Goal: Task Accomplishment & Management: Use online tool/utility

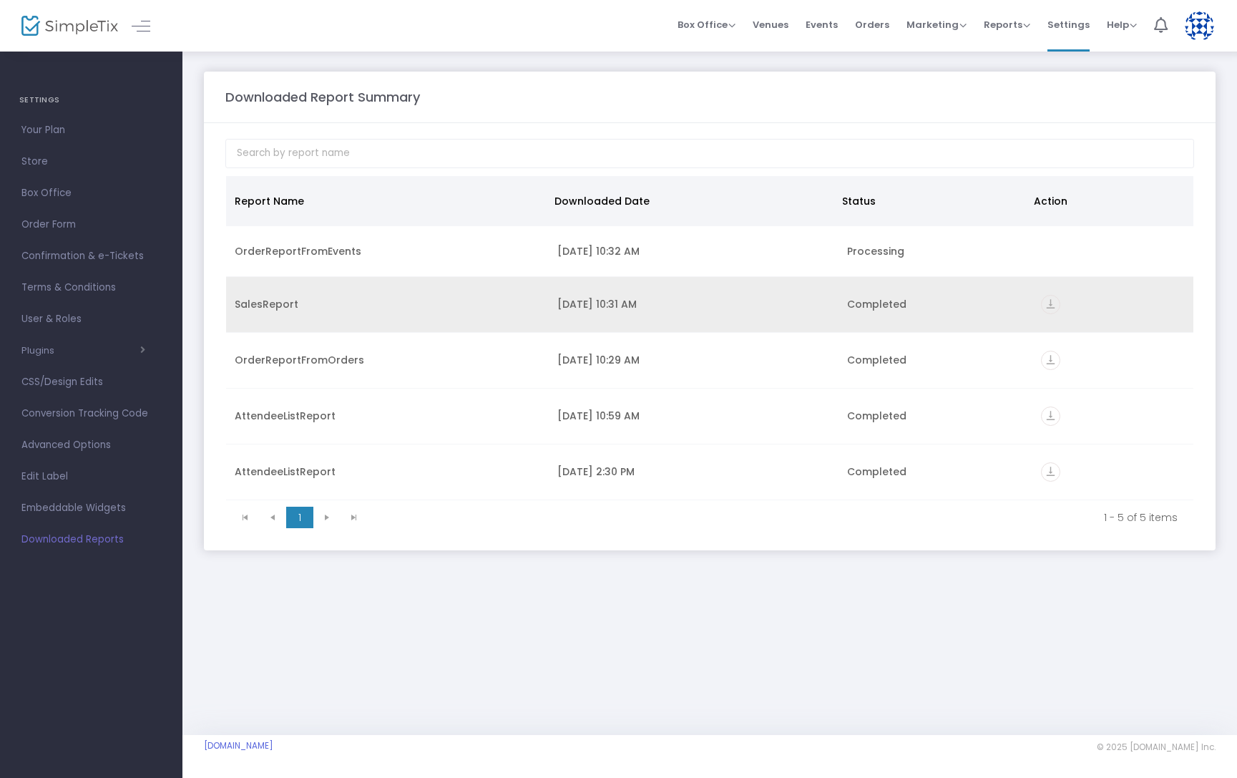
click at [1050, 303] on icon "vertical_align_bottom" at bounding box center [1050, 304] width 19 height 19
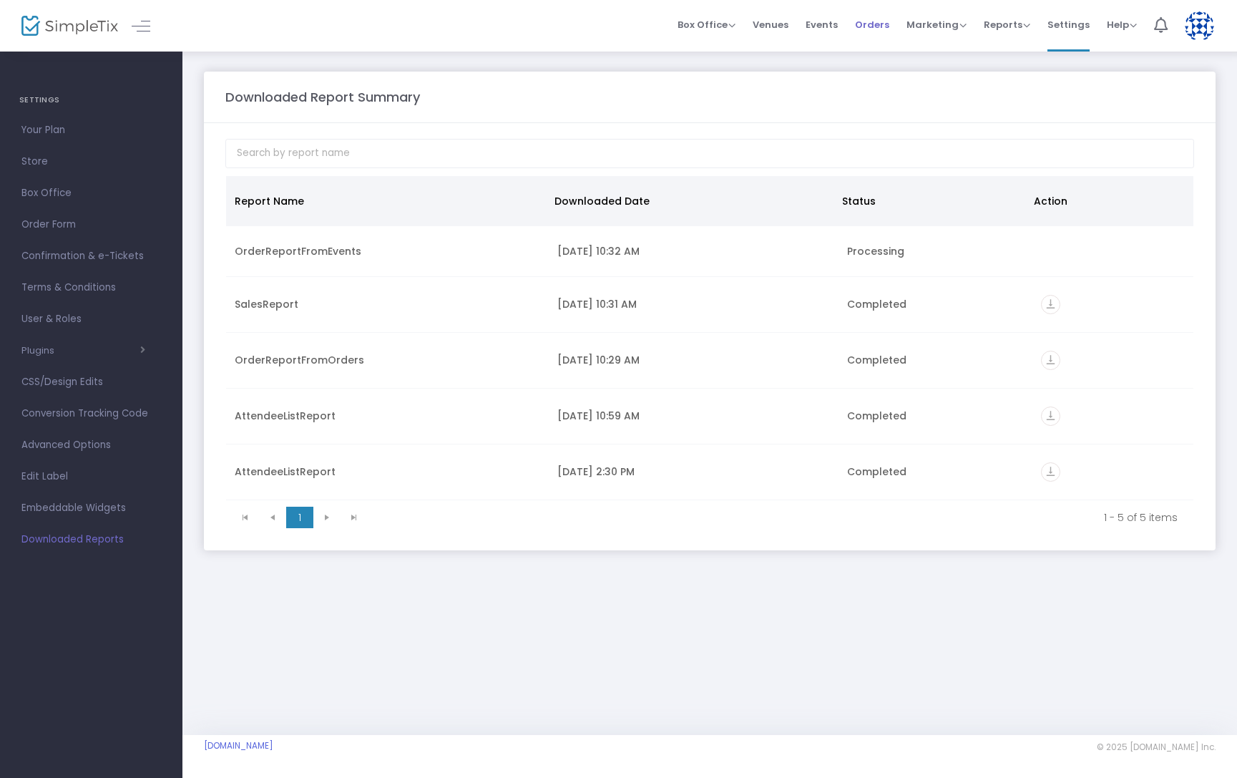
click at [856, 30] on li "Orders" at bounding box center [872, 26] width 52 height 52
click at [868, 26] on span "Orders" at bounding box center [872, 24] width 34 height 36
